Goal: Information Seeking & Learning: Check status

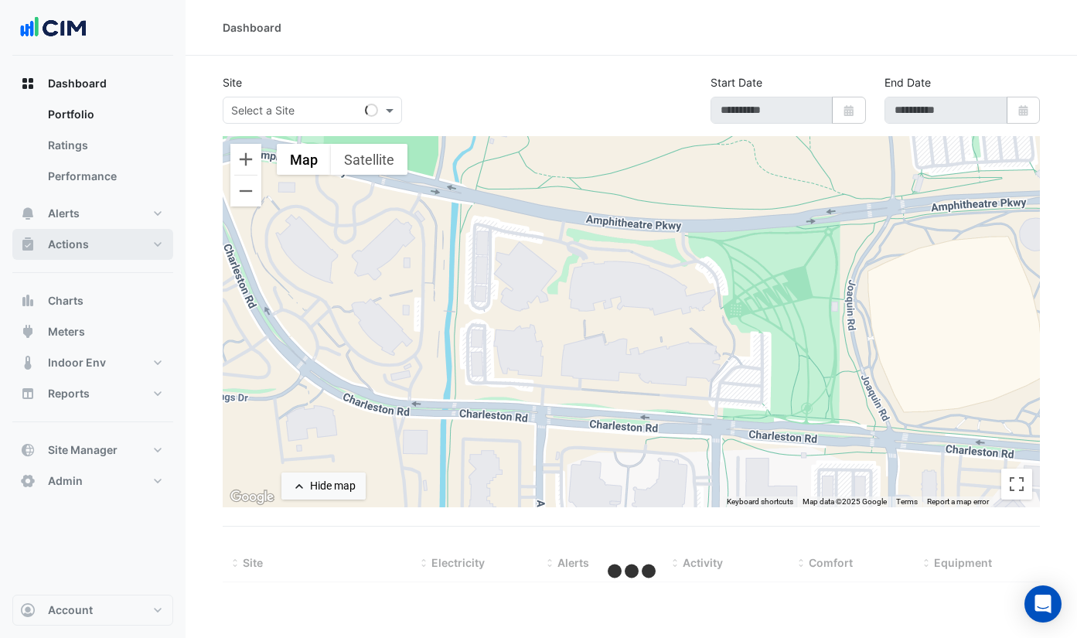
click at [102, 249] on button "Actions" at bounding box center [92, 244] width 161 height 31
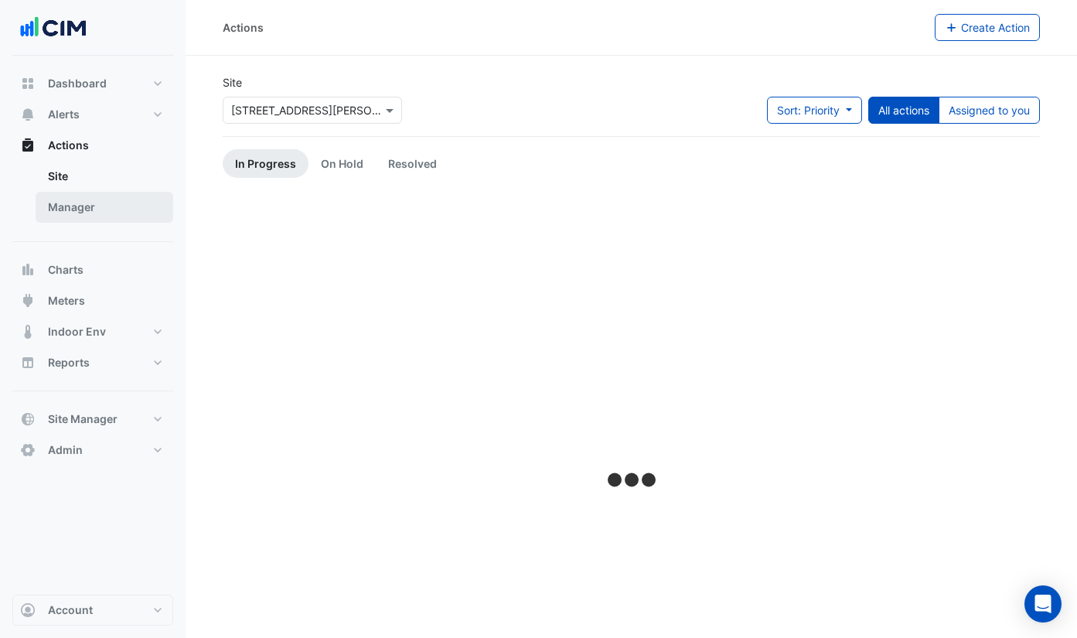
click at [98, 219] on link "Manager" at bounding box center [105, 207] width 138 height 31
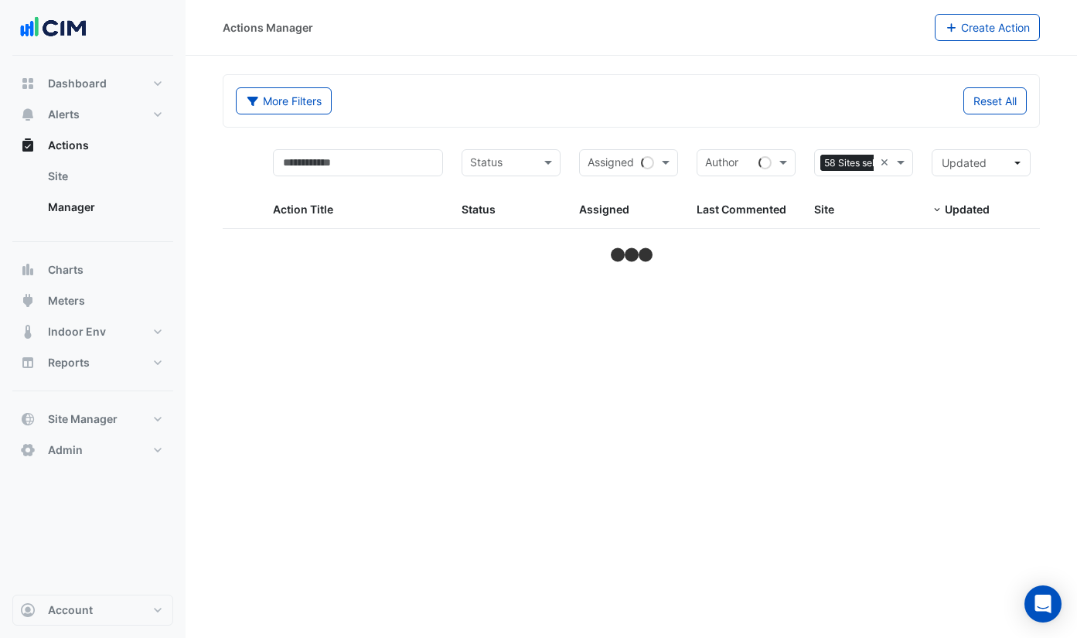
select select "***"
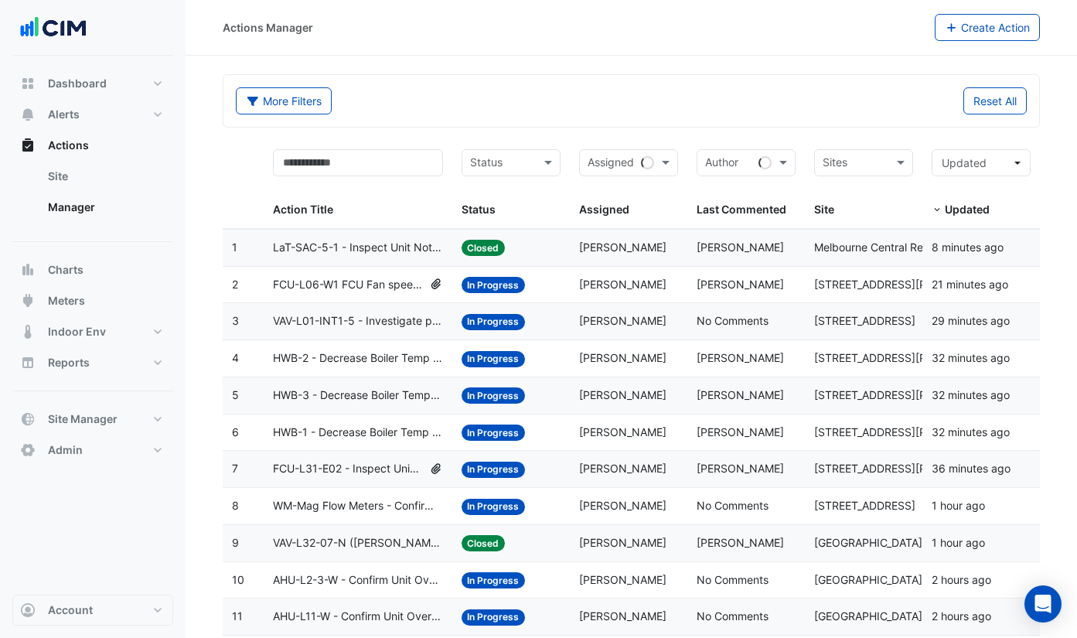
click at [701, 246] on span "[PERSON_NAME]" at bounding box center [739, 246] width 87 height 13
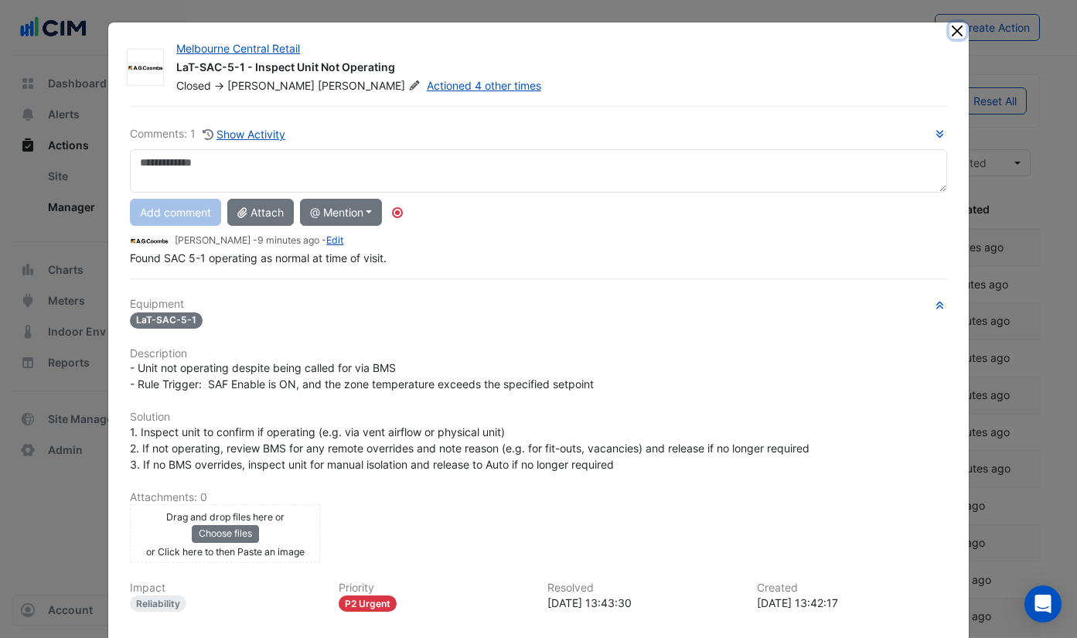
click at [961, 34] on button "Close" at bounding box center [957, 30] width 16 height 16
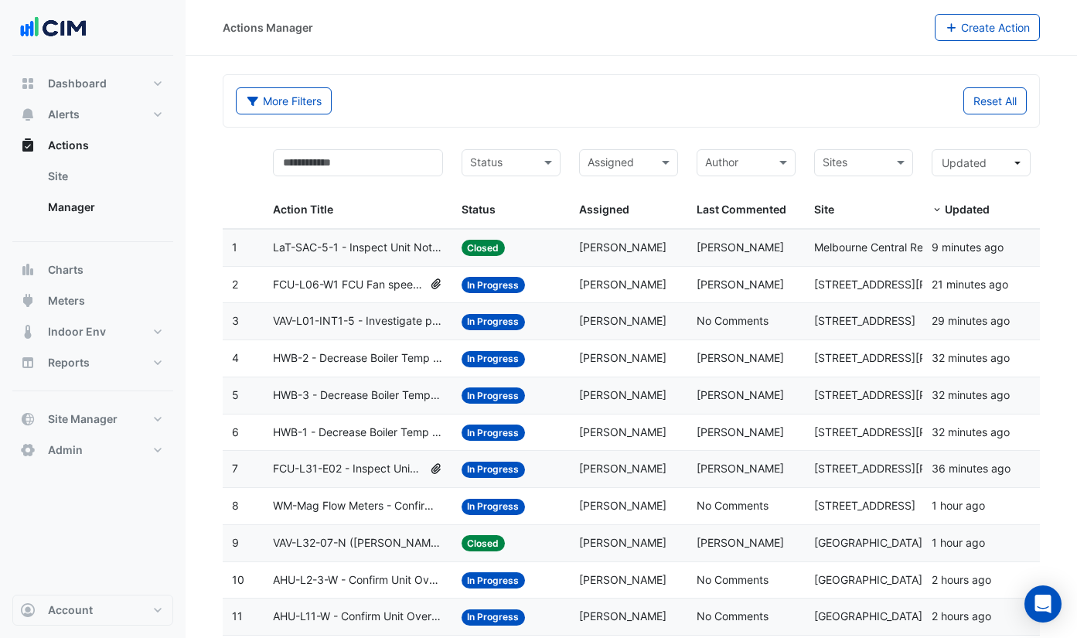
click at [699, 292] on div "Last Commented: [PERSON_NAME]" at bounding box center [745, 285] width 99 height 18
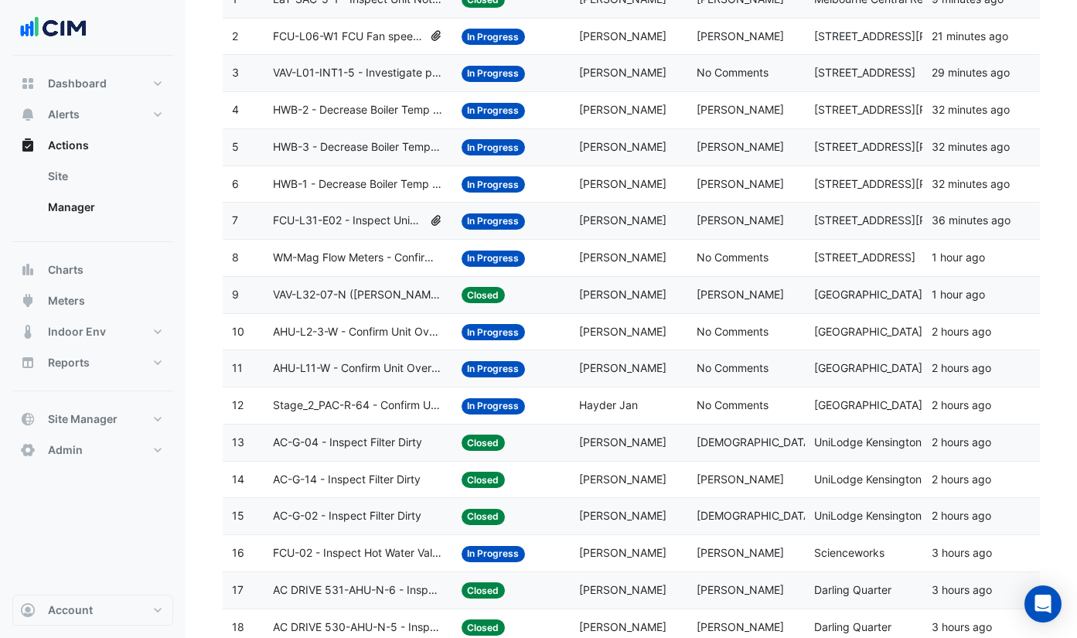
scroll to position [304, 0]
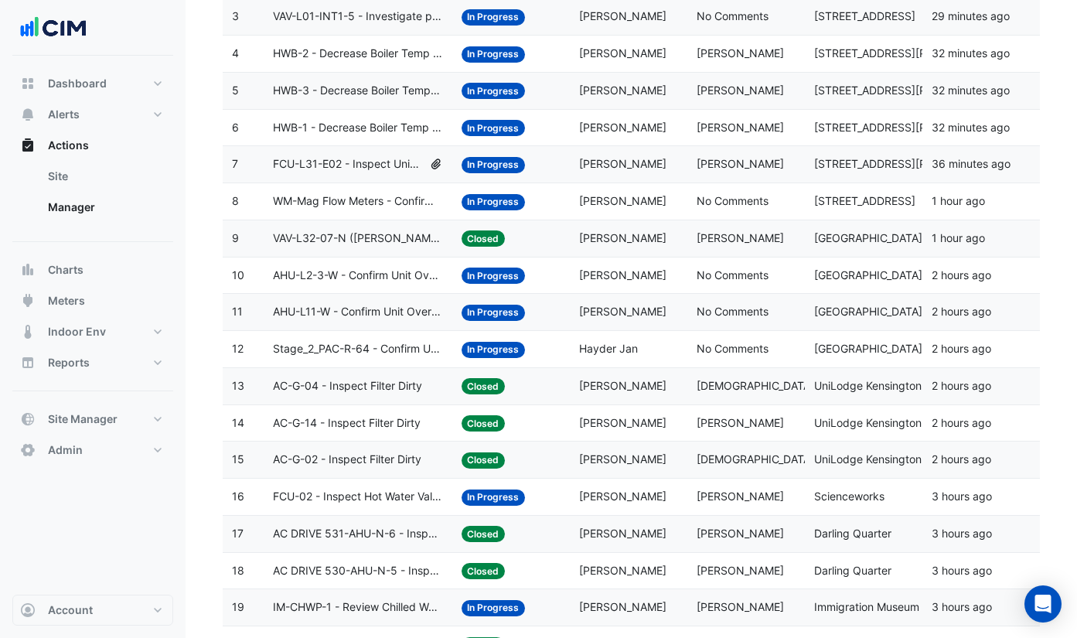
click at [730, 246] on div "Last Commented: [PERSON_NAME]" at bounding box center [745, 239] width 99 height 18
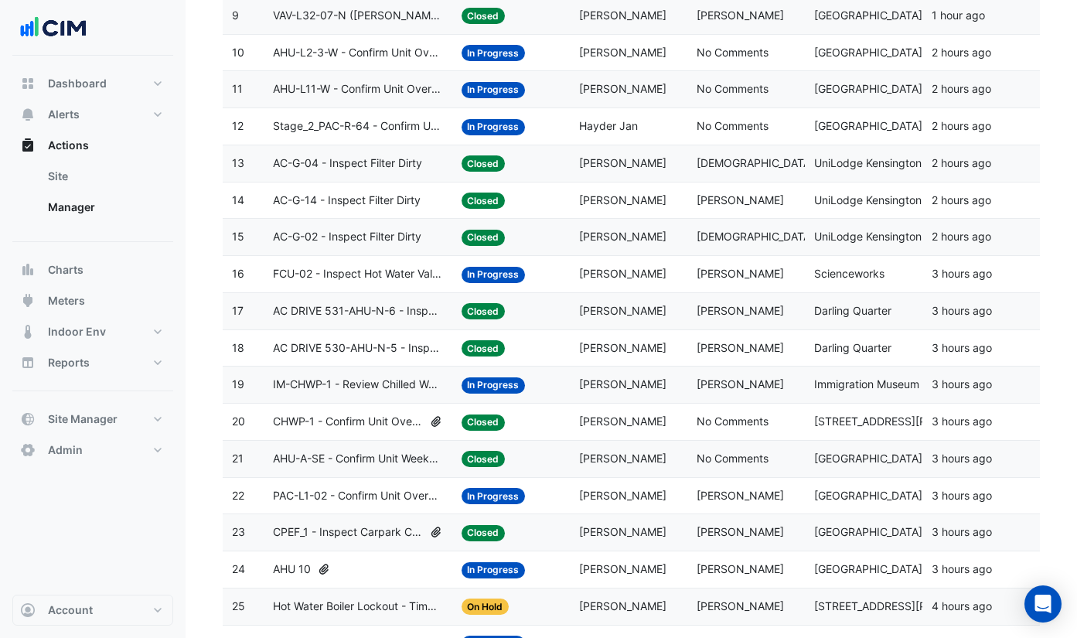
scroll to position [599, 0]
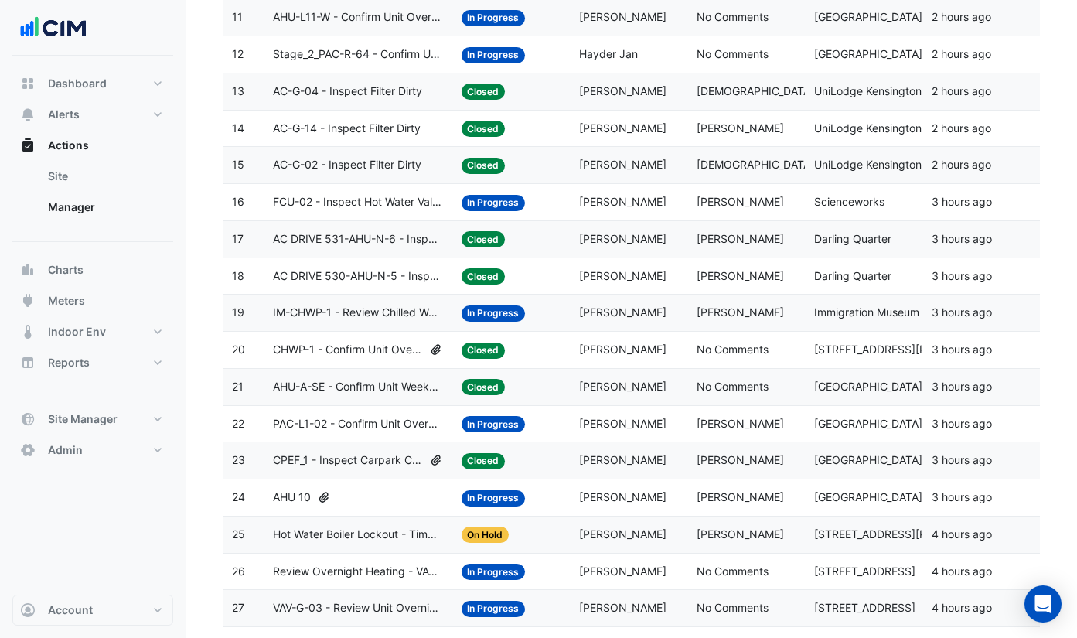
click at [721, 206] on span "[PERSON_NAME]" at bounding box center [739, 201] width 87 height 13
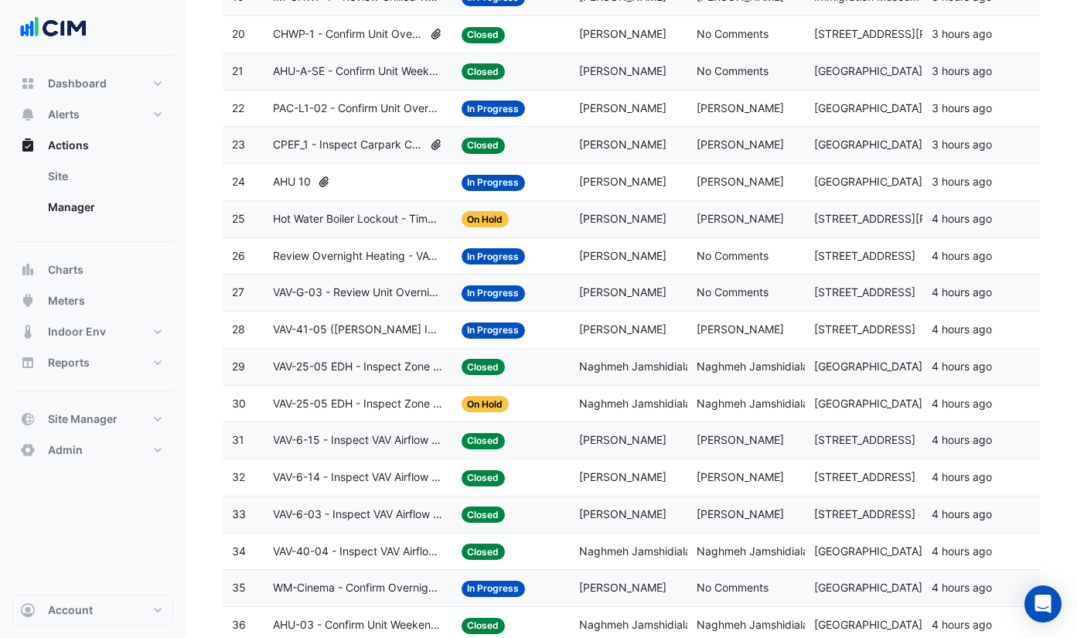
scroll to position [709, 0]
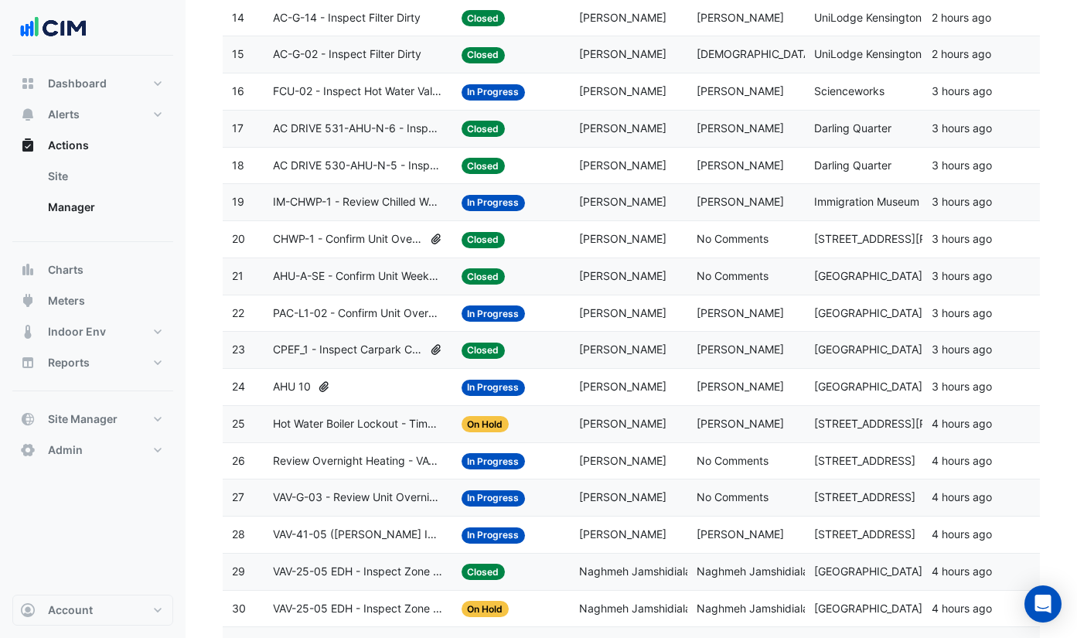
click at [589, 394] on div "Assigned: [PERSON_NAME]" at bounding box center [628, 387] width 99 height 18
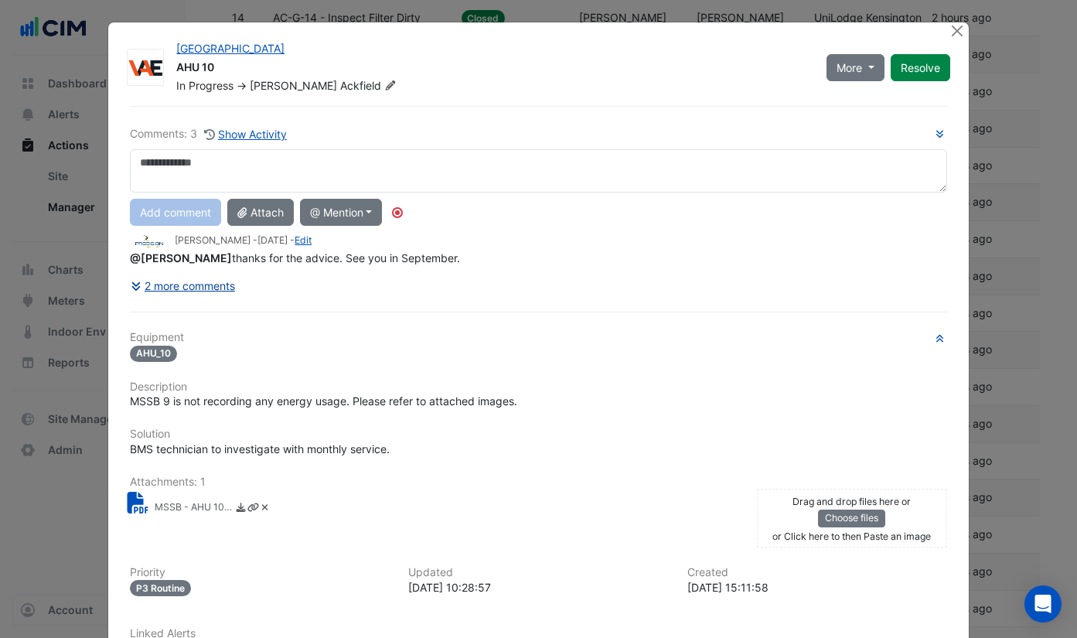
click at [216, 281] on button "2 more comments" at bounding box center [183, 285] width 106 height 27
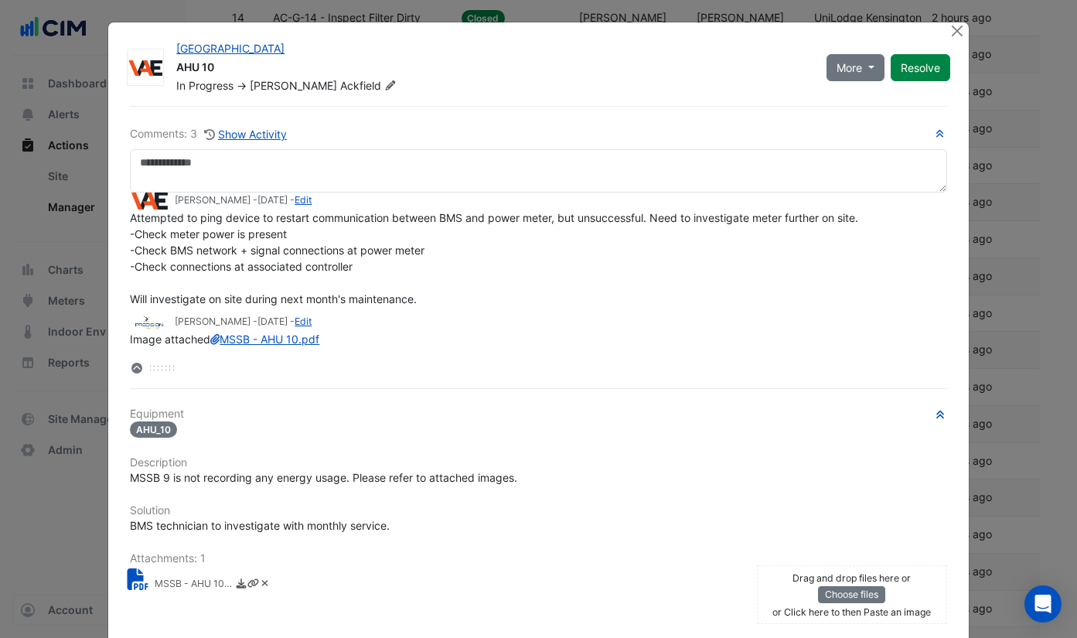
scroll to position [63, 0]
click at [215, 341] on link "MSSB - AHU 10.pdf" at bounding box center [264, 338] width 109 height 13
click at [959, 35] on button "Close" at bounding box center [957, 30] width 16 height 16
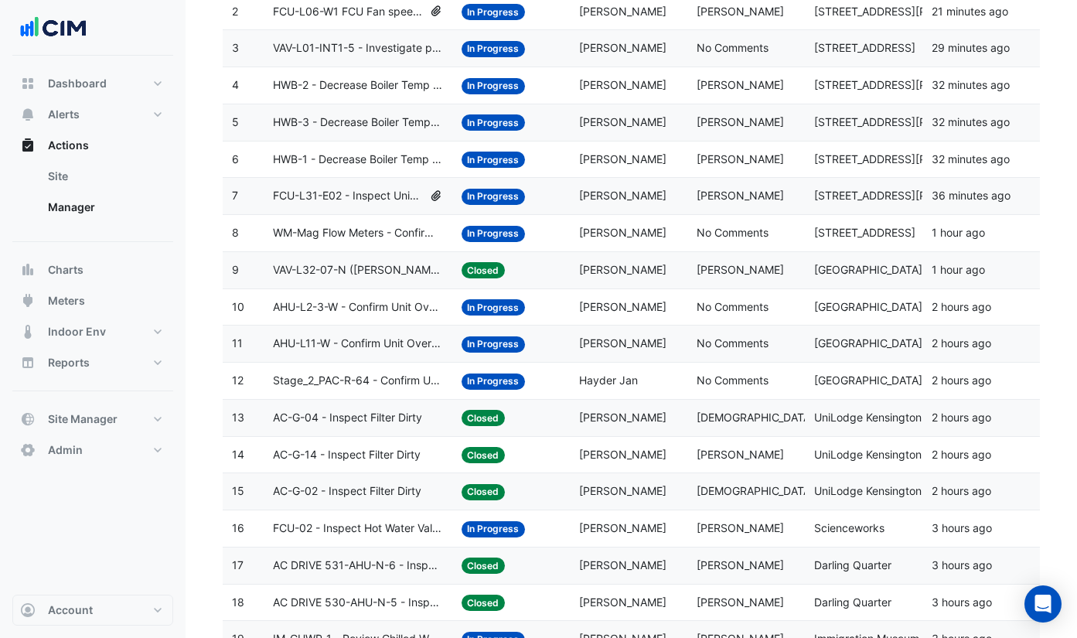
scroll to position [103, 0]
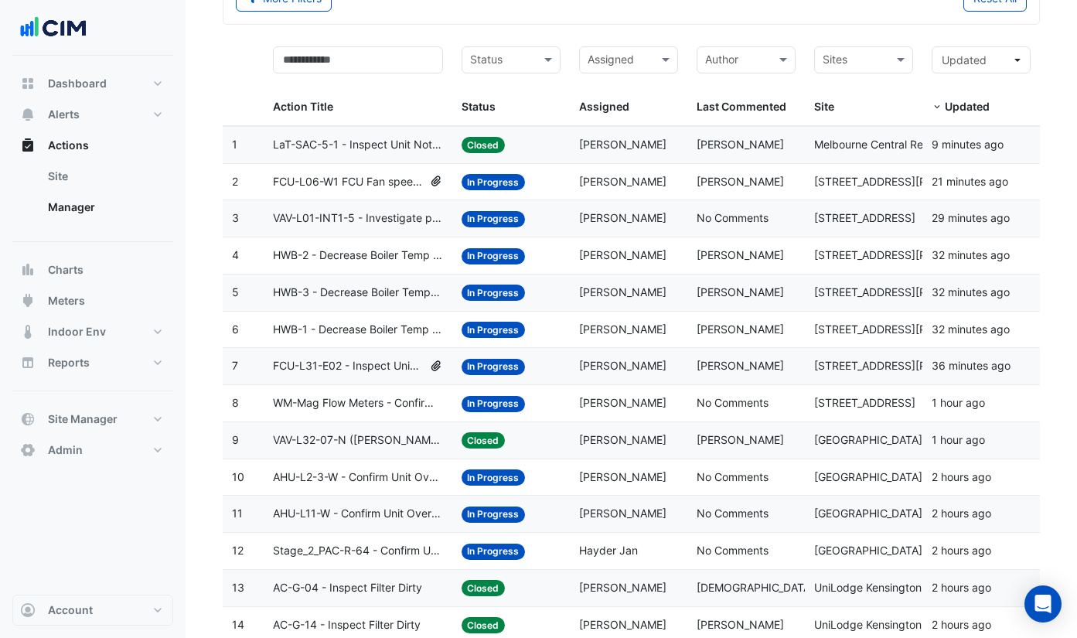
click at [672, 230] on datatable-body-cell "Assigned: [PERSON_NAME]" at bounding box center [628, 218] width 117 height 36
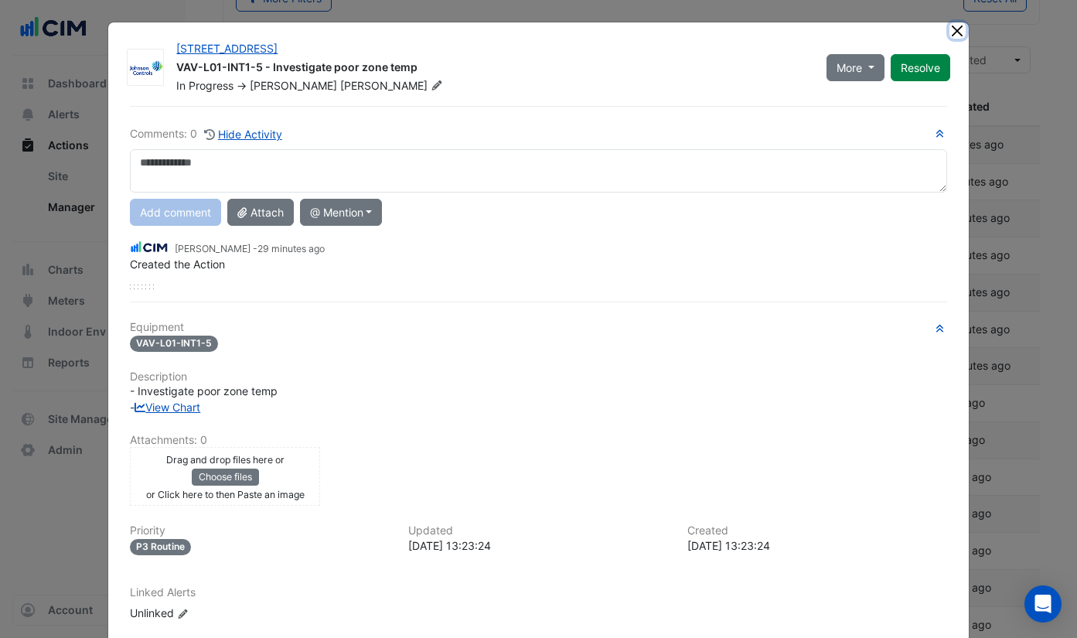
click at [956, 23] on button "Close" at bounding box center [957, 30] width 16 height 16
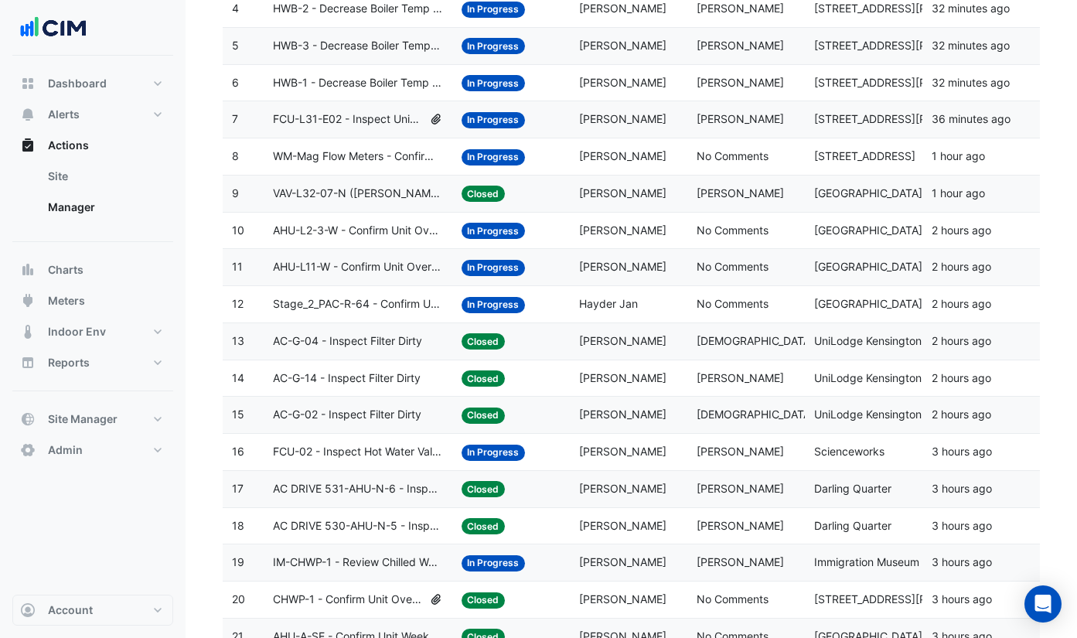
scroll to position [422, 0]
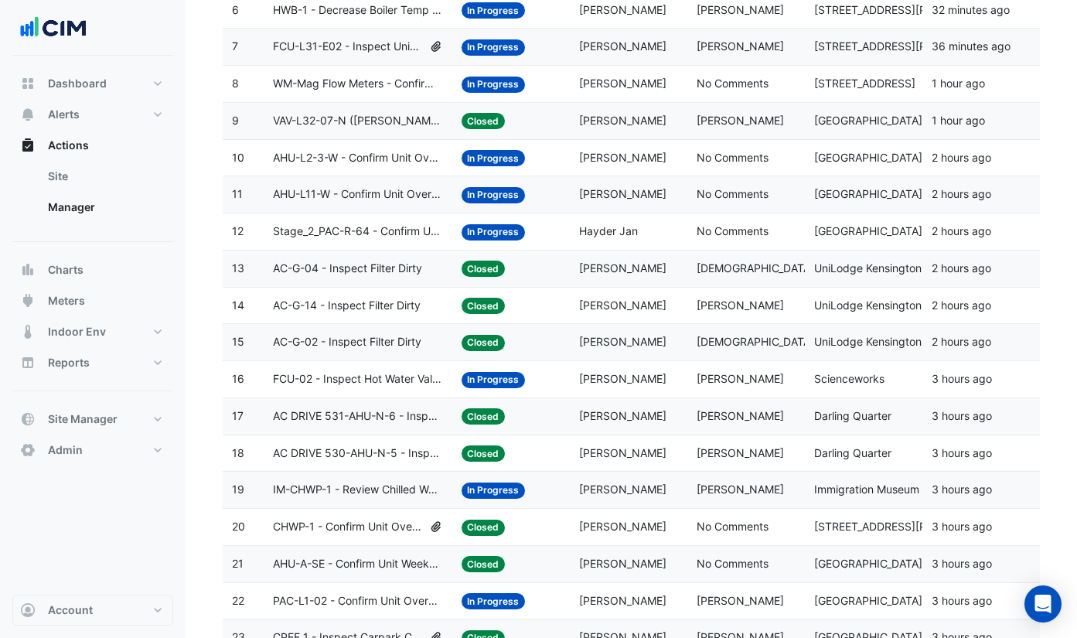
click at [721, 273] on span "[DEMOGRAPHIC_DATA][PERSON_NAME]" at bounding box center [798, 267] width 205 height 13
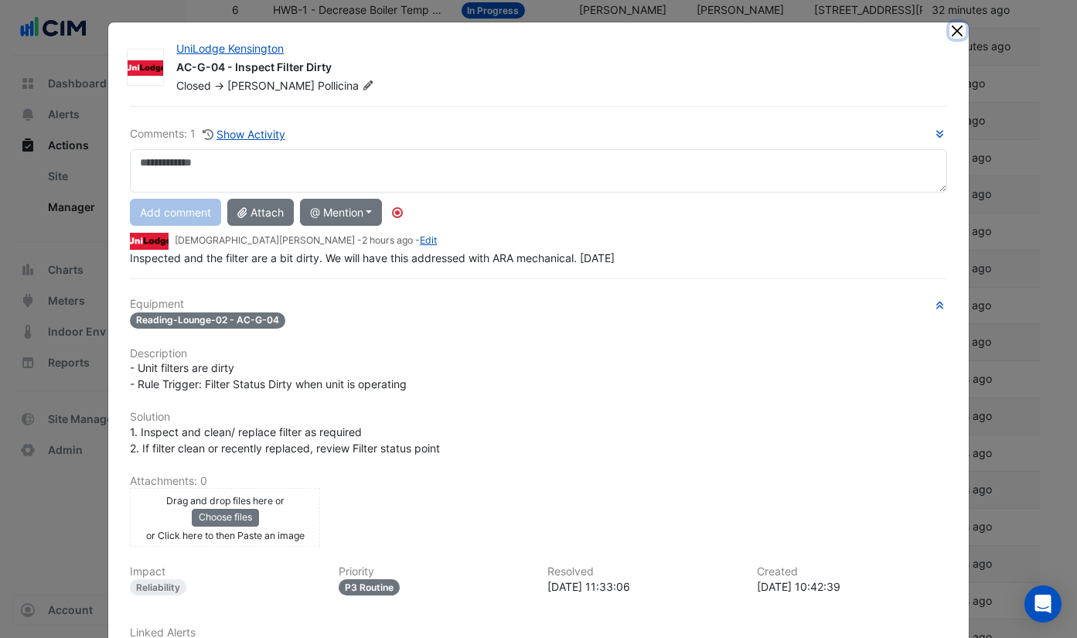
click at [949, 34] on button "Close" at bounding box center [957, 30] width 16 height 16
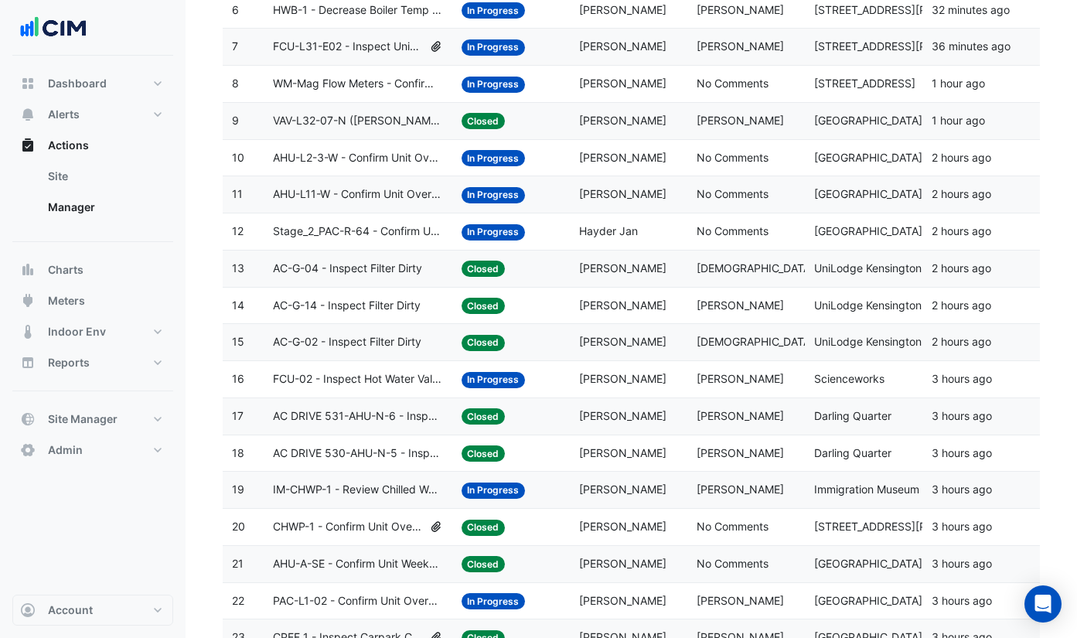
click at [669, 311] on div "Assigned: [PERSON_NAME]" at bounding box center [628, 306] width 99 height 18
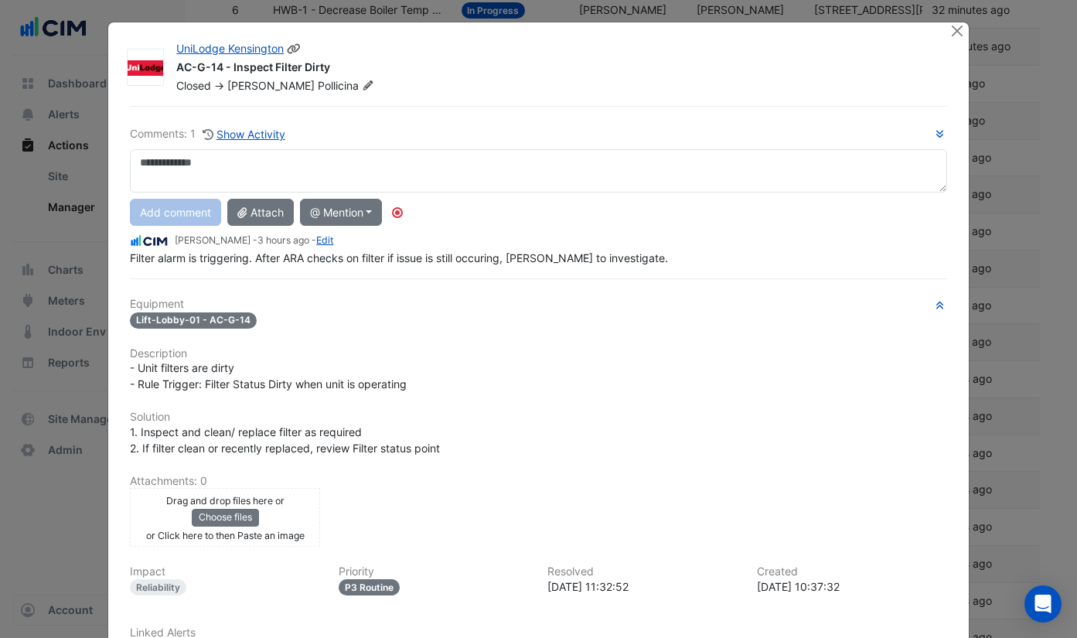
click at [951, 40] on div "UniLodge Kensington AC-G-14 - Inspect Filter Dirty Closed -> [PERSON_NAME]" at bounding box center [562, 64] width 791 height 59
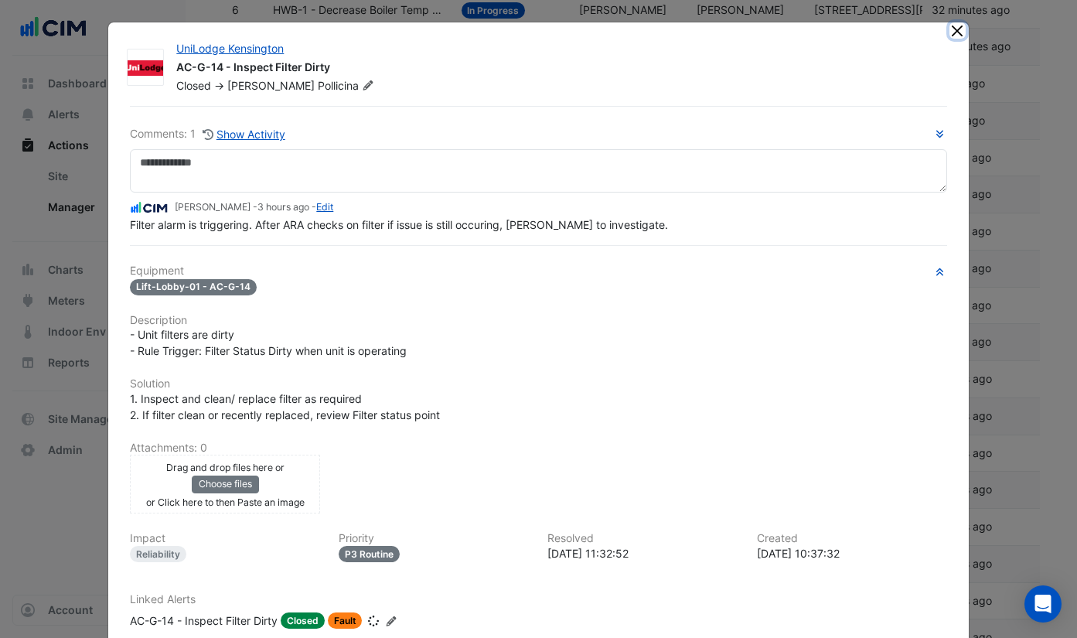
click at [949, 34] on button "Close" at bounding box center [957, 30] width 16 height 16
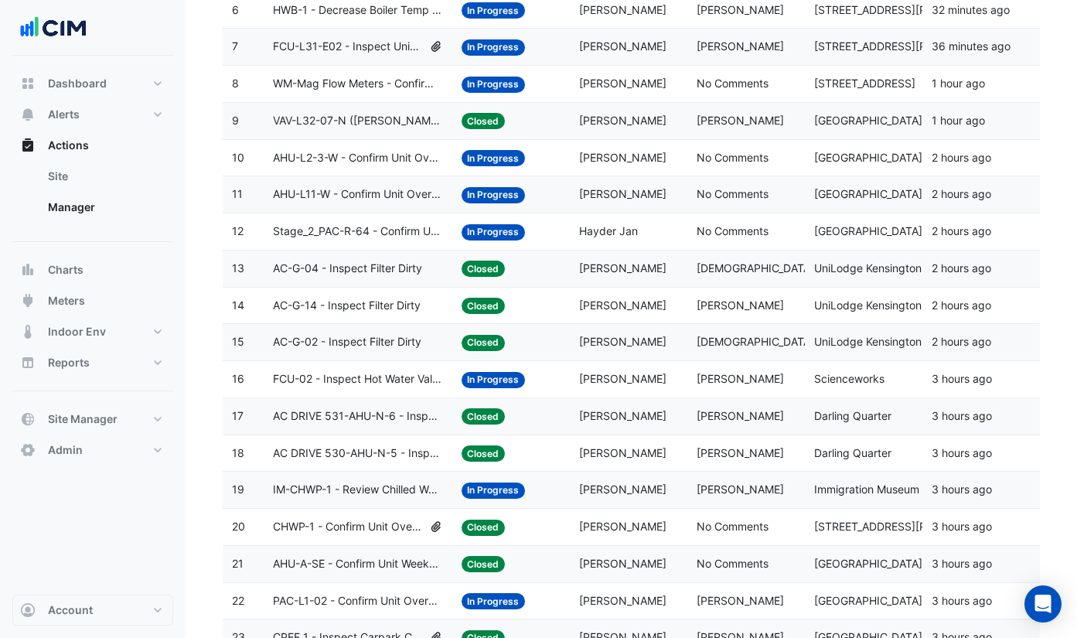
click at [721, 342] on span "[DEMOGRAPHIC_DATA][PERSON_NAME]" at bounding box center [798, 341] width 205 height 13
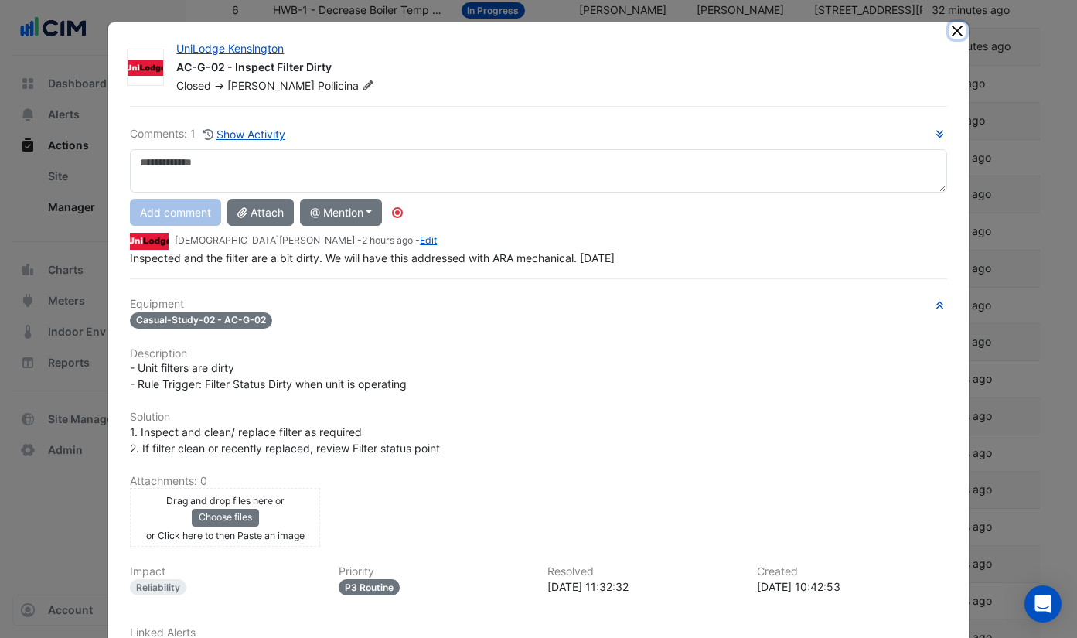
click at [959, 38] on button "Close" at bounding box center [957, 30] width 16 height 16
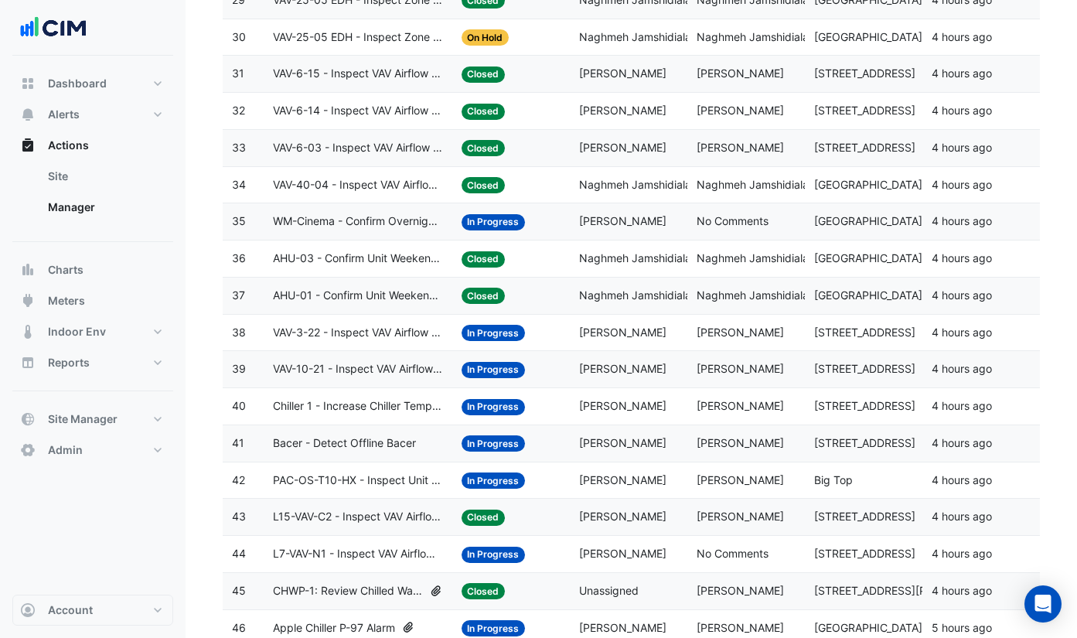
scroll to position [1336, 0]
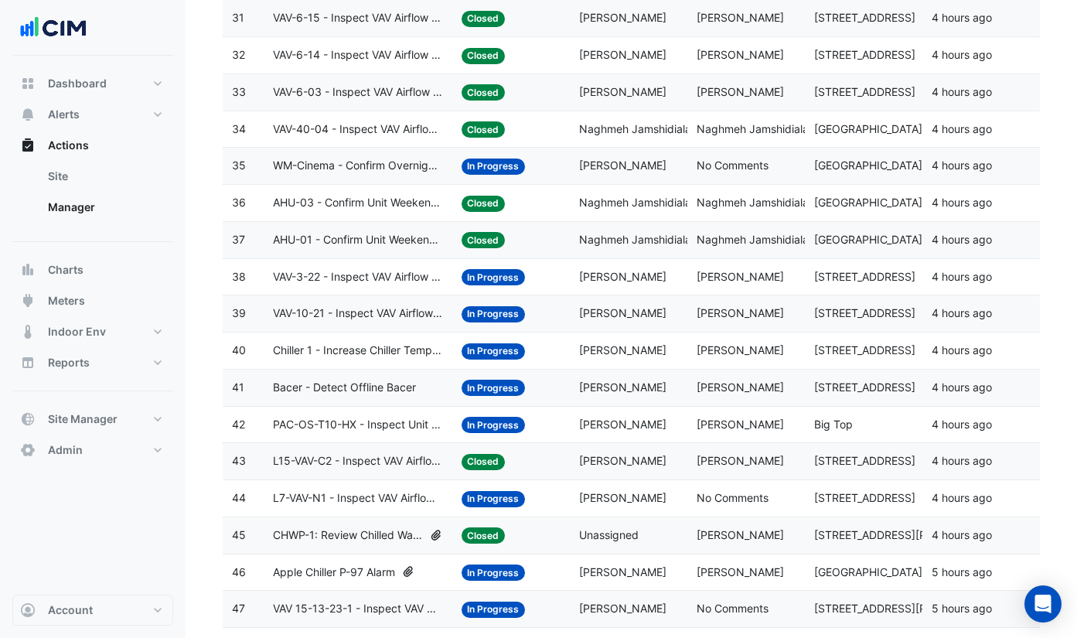
click at [744, 205] on span "Naghmeh Jamshidialashti" at bounding box center [761, 202] width 130 height 13
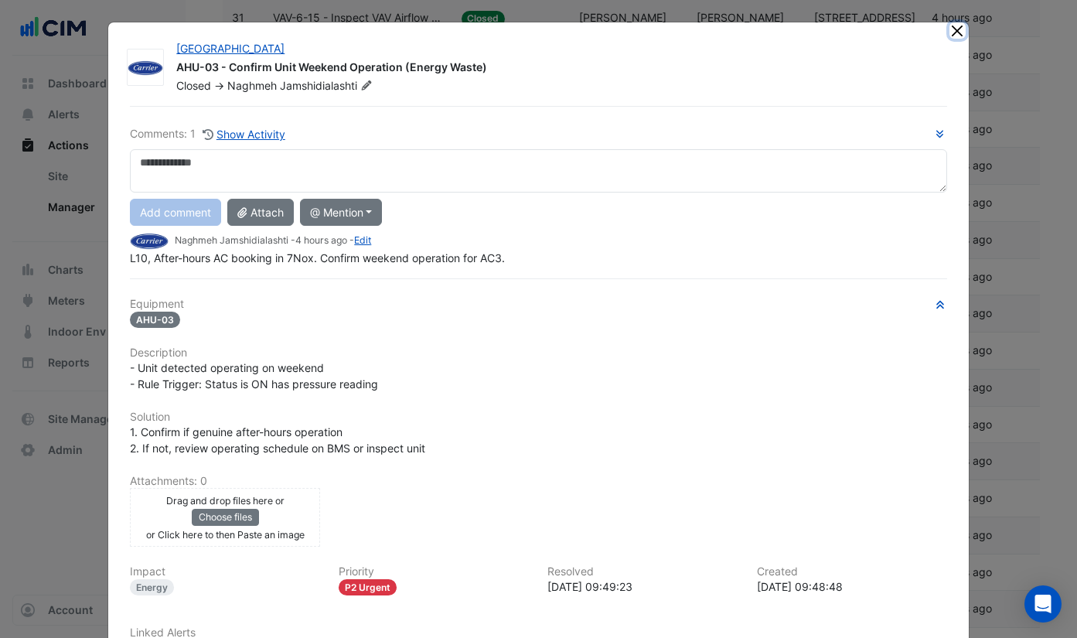
click at [954, 33] on button "Close" at bounding box center [957, 30] width 16 height 16
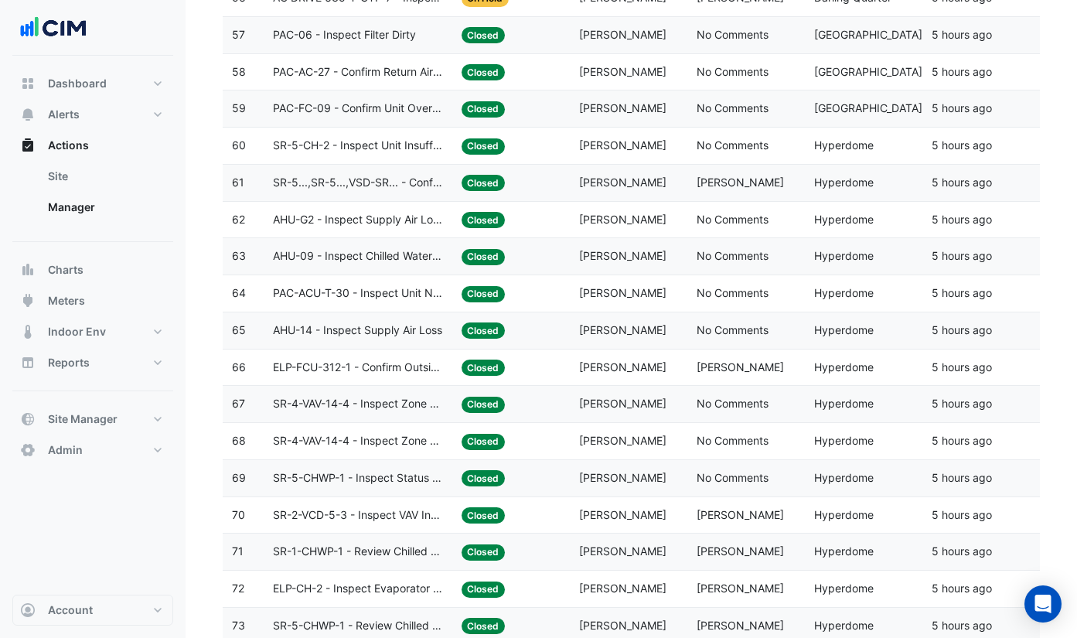
scroll to position [2407, 0]
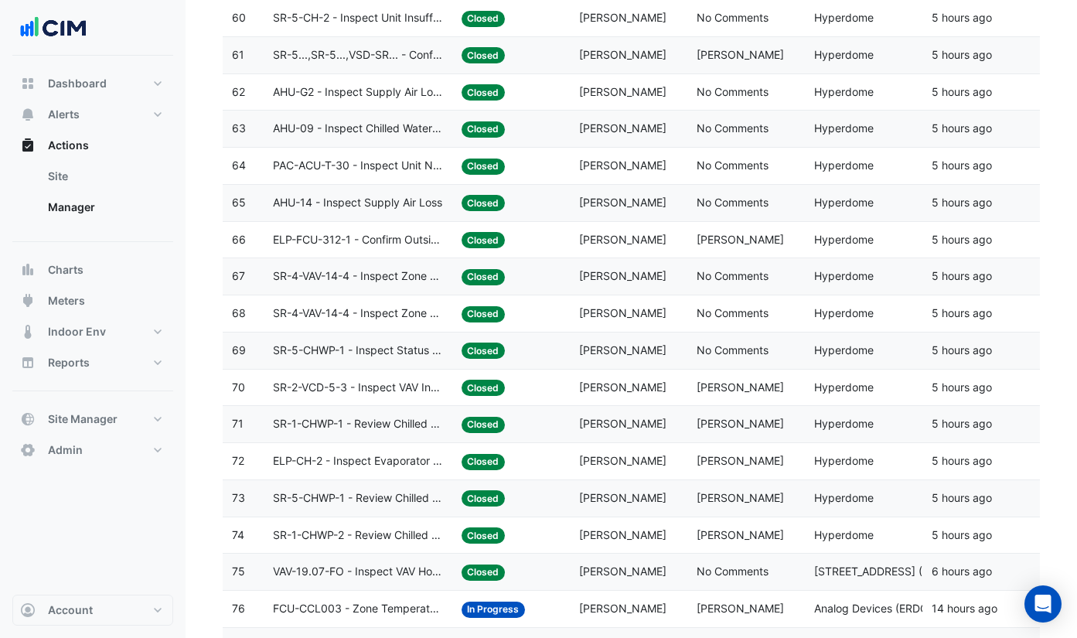
click at [754, 309] on span "No Comments" at bounding box center [732, 312] width 72 height 13
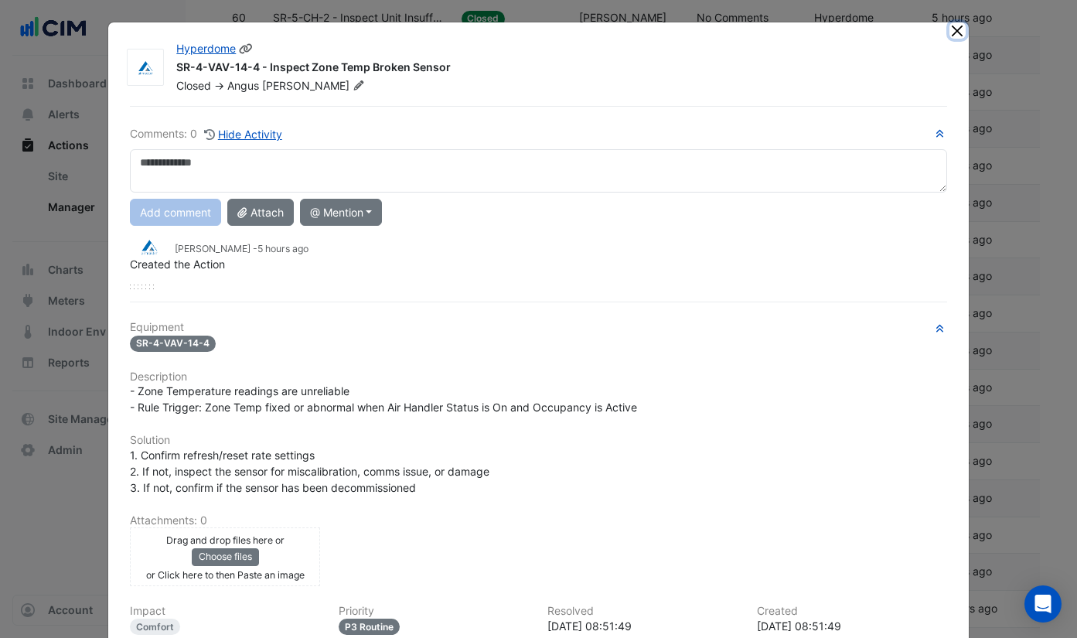
click at [954, 37] on button "Close" at bounding box center [957, 30] width 16 height 16
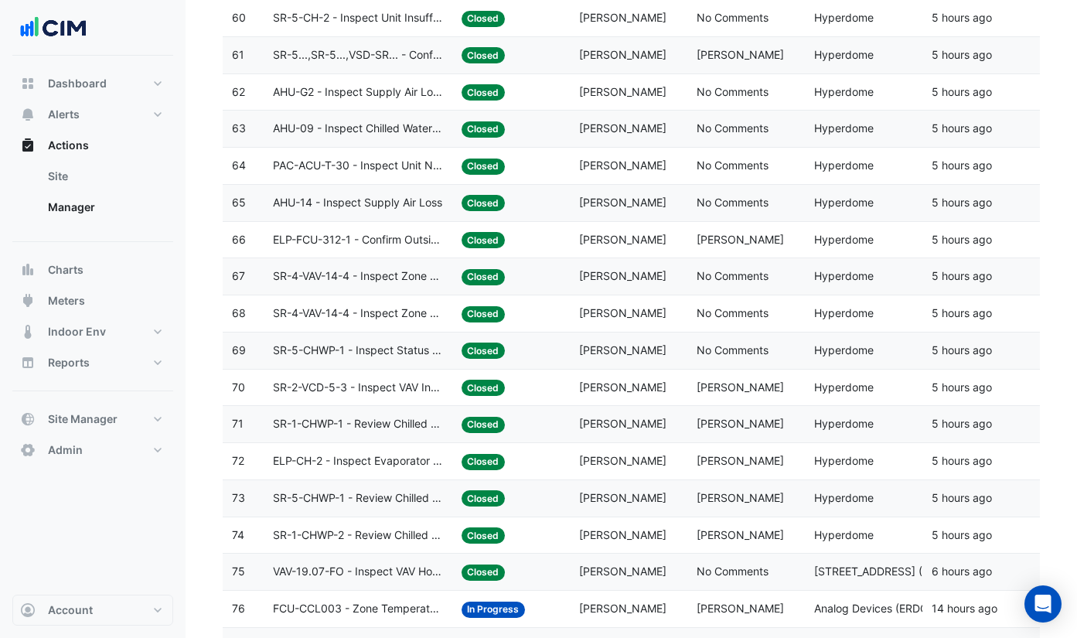
scroll to position [2749, 0]
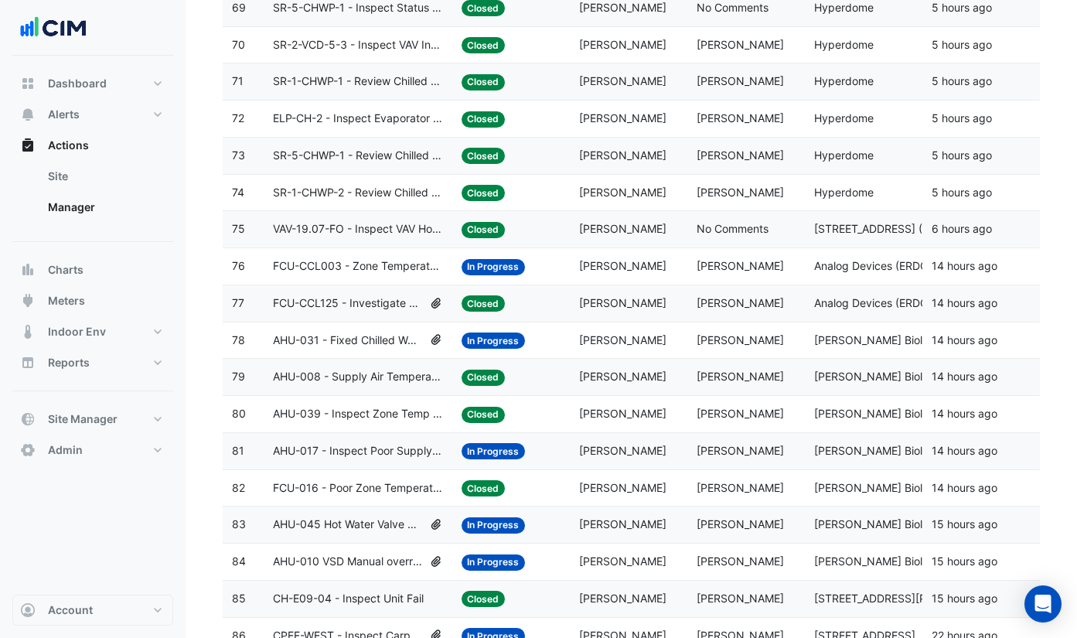
click at [733, 298] on span "[PERSON_NAME]" at bounding box center [739, 302] width 87 height 13
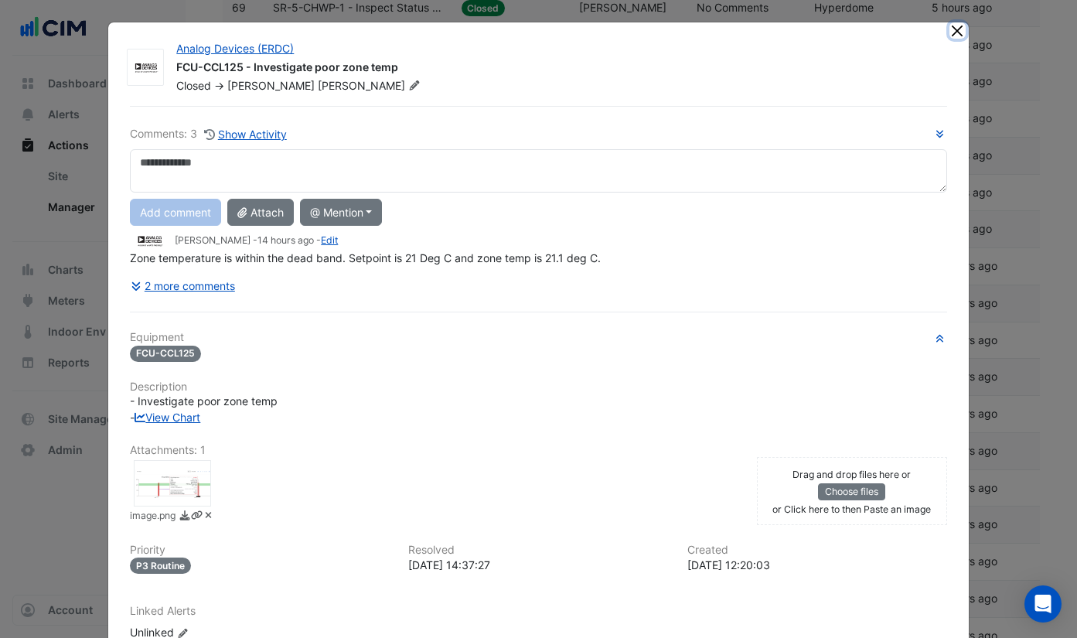
click at [951, 37] on button "Close" at bounding box center [957, 30] width 16 height 16
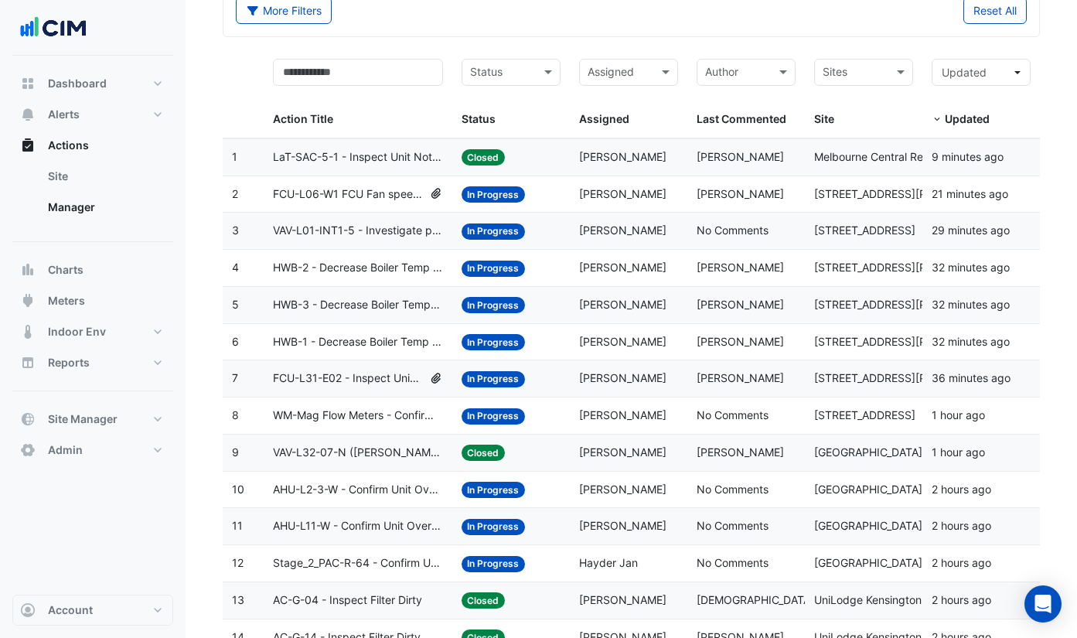
scroll to position [0, 0]
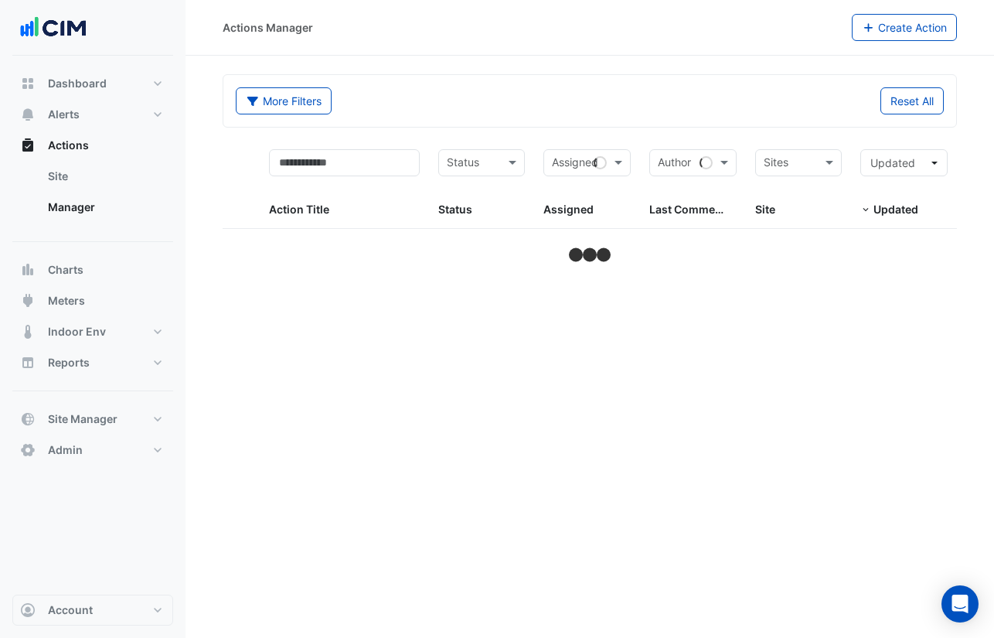
select select "***"
